Goal: Check status: Check status

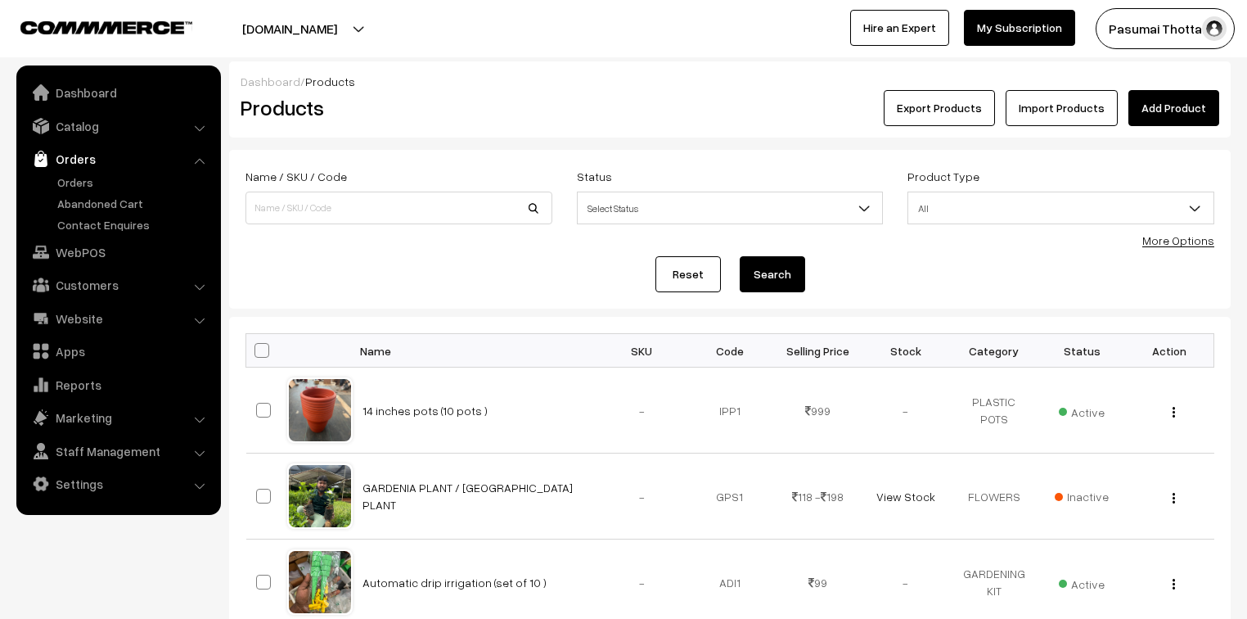
scroll to position [196, 0]
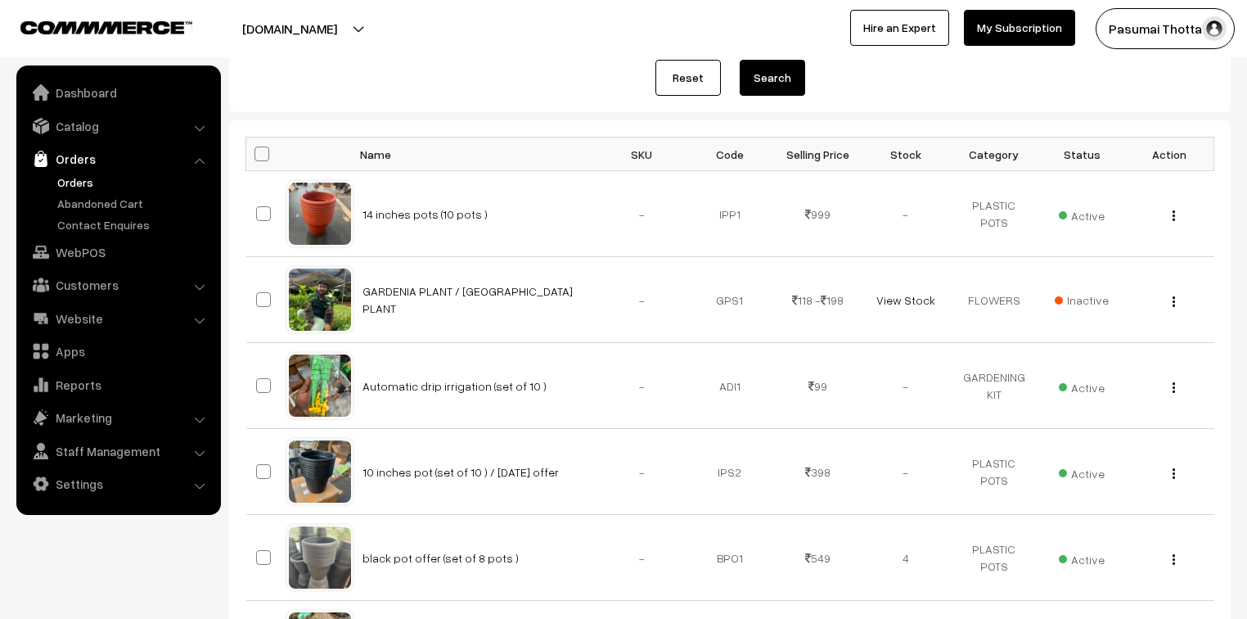
click at [75, 175] on link "Orders" at bounding box center [134, 181] width 162 height 17
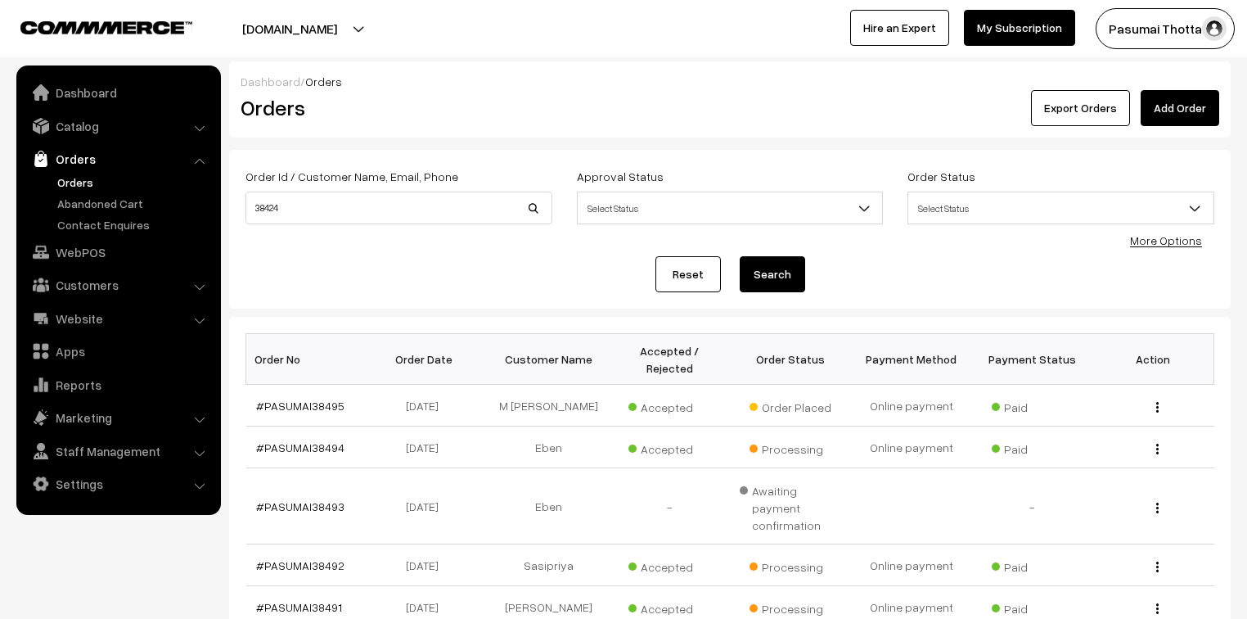
type input "38424"
click at [740, 256] on button "Search" at bounding box center [772, 274] width 65 height 36
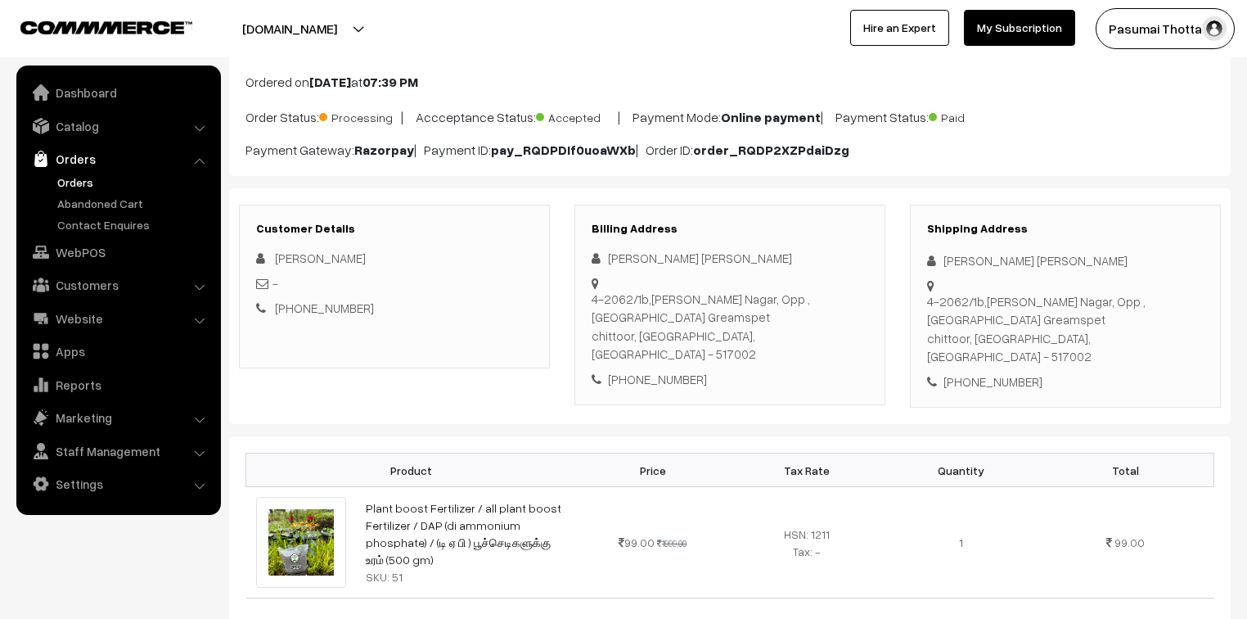
scroll to position [77, 0]
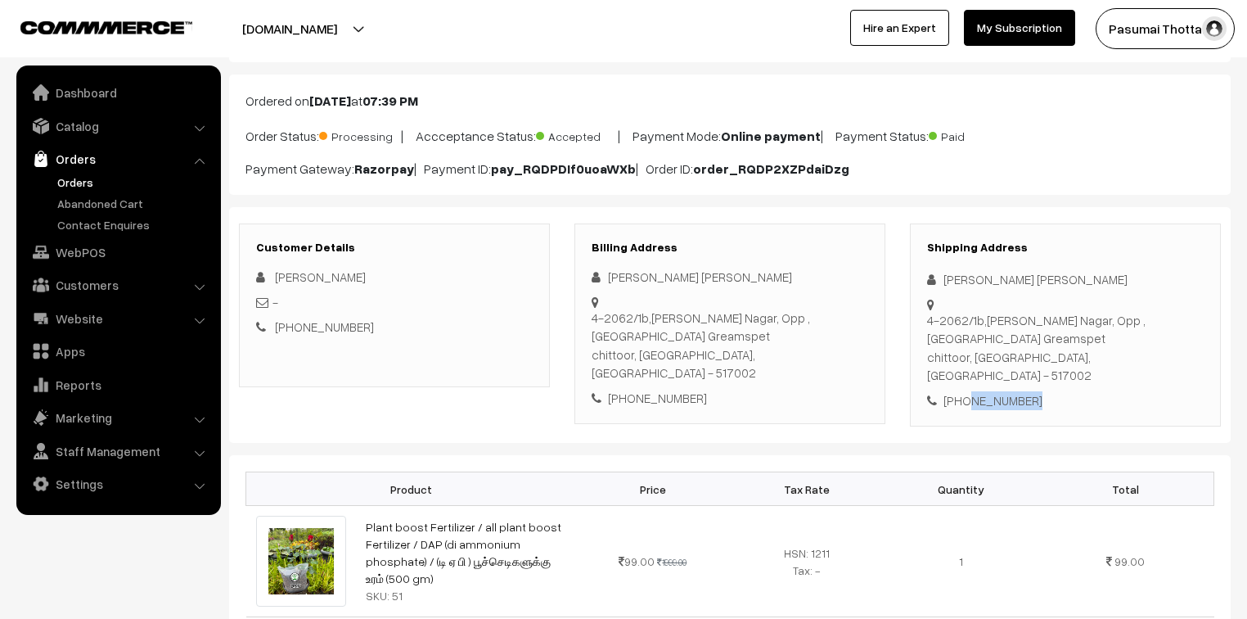
drag, startPoint x: 965, startPoint y: 381, endPoint x: 1066, endPoint y: 389, distance: 101.7
click at [1066, 391] on div "+91 8688477960" at bounding box center [1065, 400] width 277 height 19
